Goal: Task Accomplishment & Management: Manage account settings

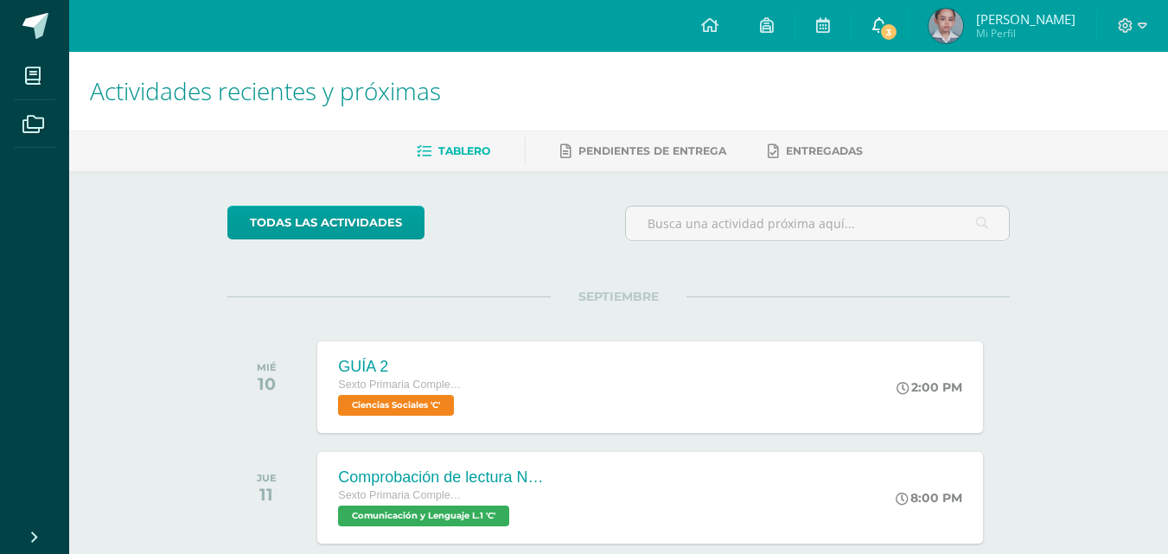
click at [907, 16] on link "3" at bounding box center [879, 26] width 55 height 52
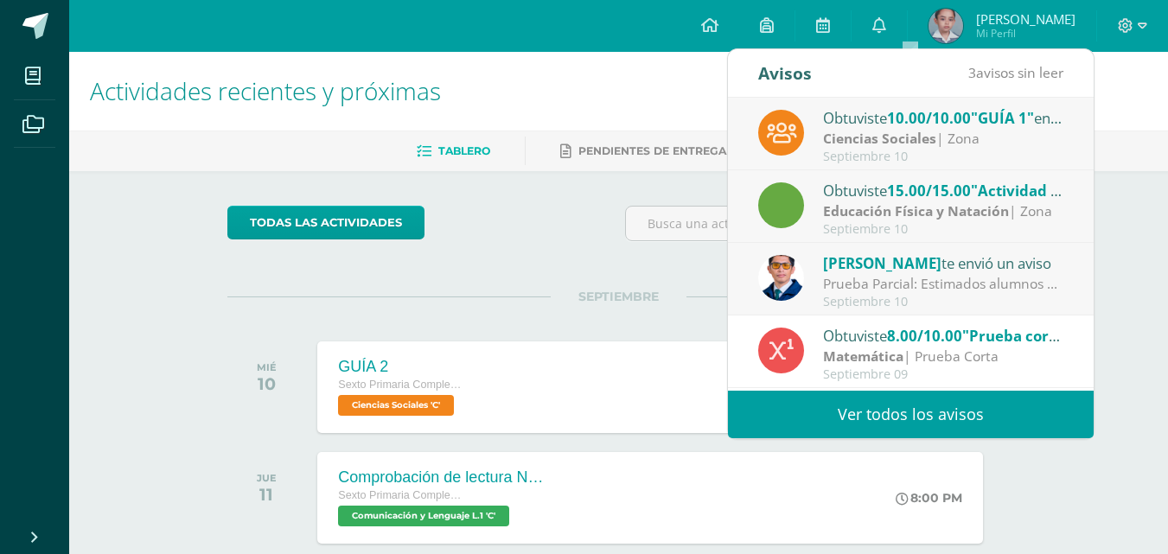
click at [970, 403] on link "Ver todos los avisos" at bounding box center [911, 415] width 366 height 48
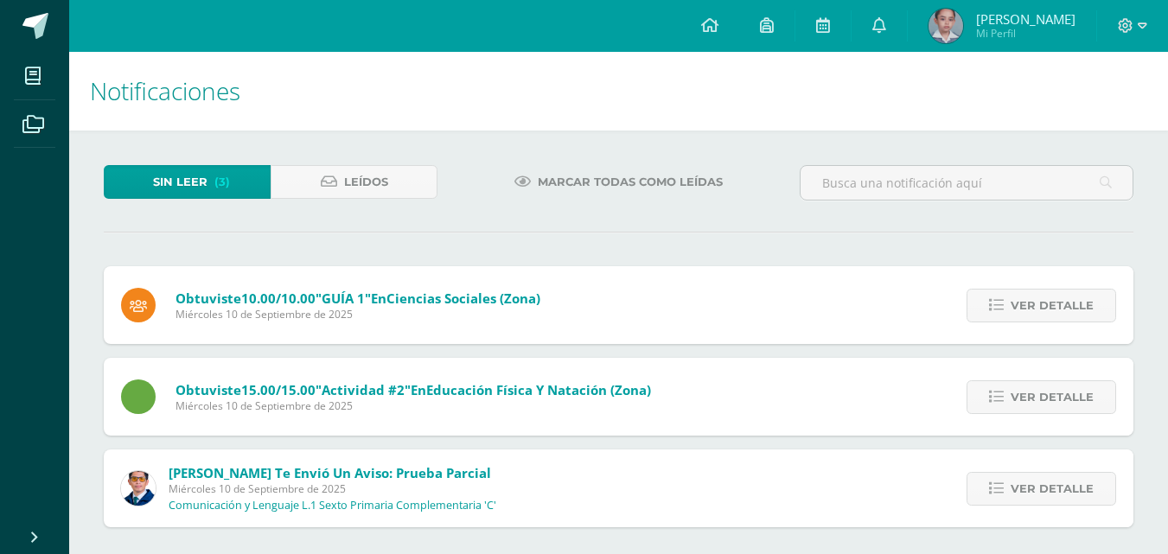
click at [670, 189] on span "Marcar todas como leídas" at bounding box center [630, 182] width 185 height 32
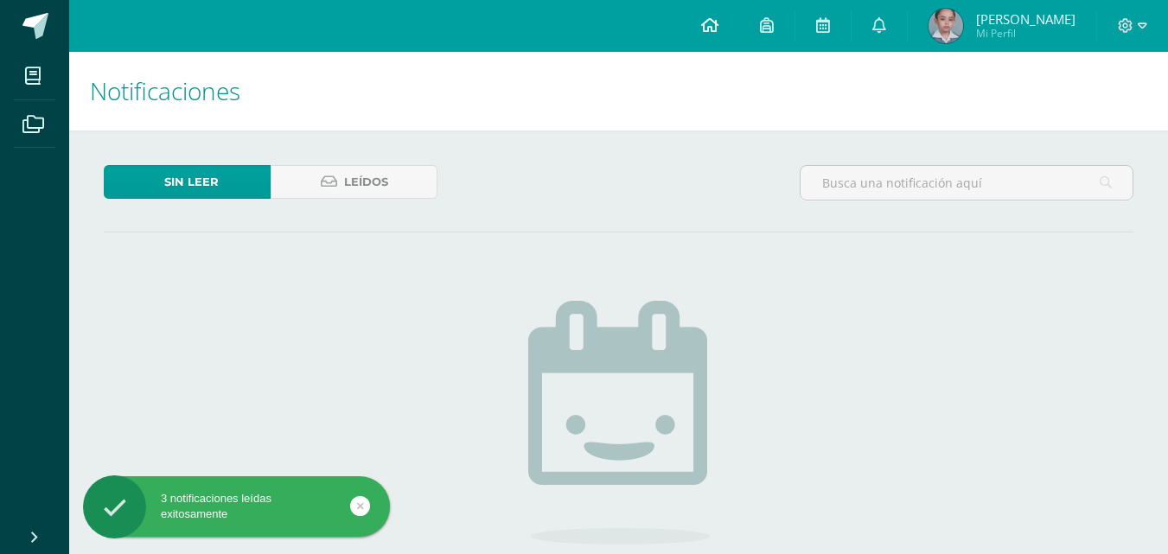
click at [739, 41] on link at bounding box center [710, 26] width 59 height 52
